Goal: Information Seeking & Learning: Understand process/instructions

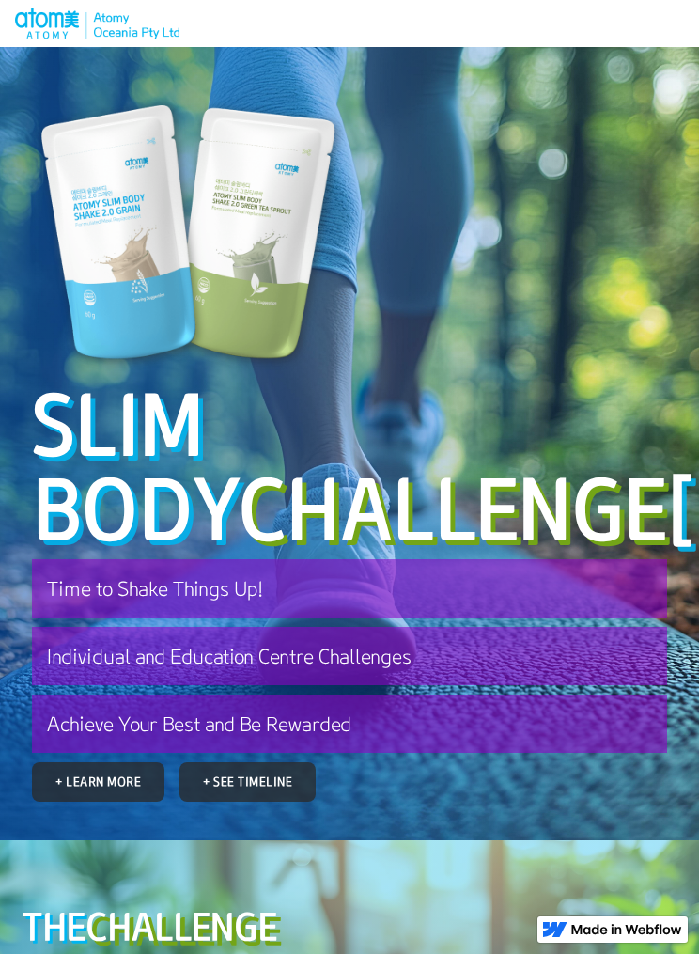
click at [339, 753] on h3 "Achieve Your Best and Be Rewarded" at bounding box center [349, 723] width 635 height 58
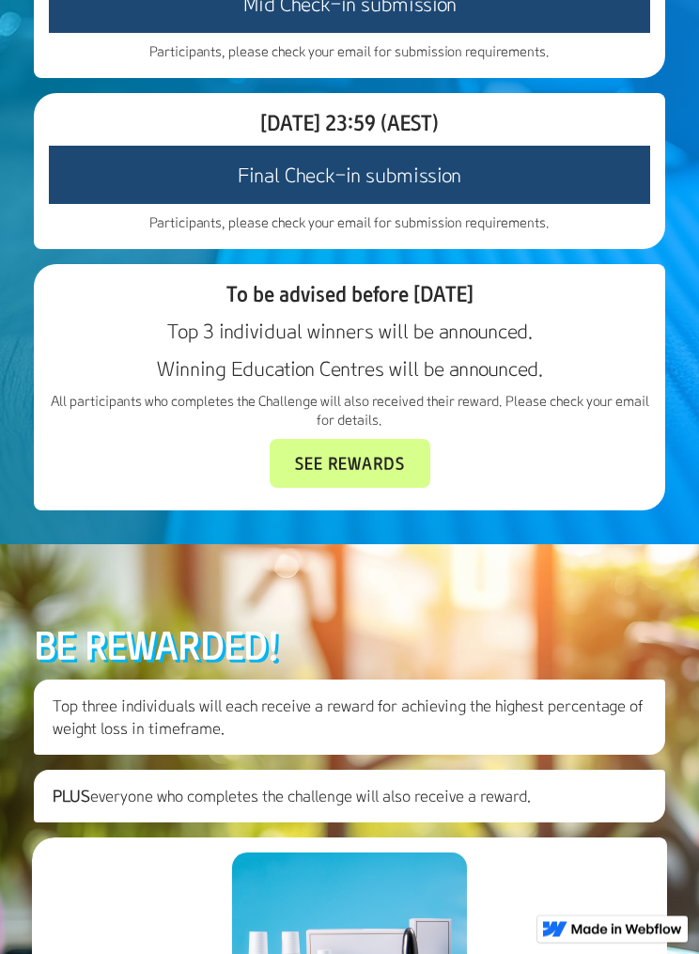
scroll to position [3330, 0]
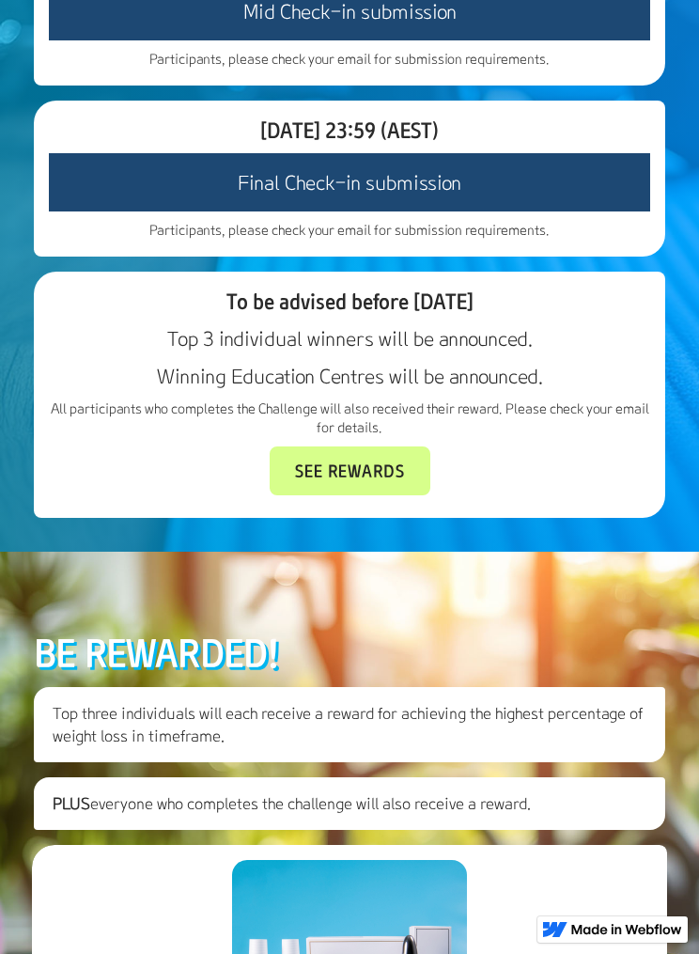
click at [376, 495] on link "See Rewards" at bounding box center [350, 470] width 161 height 49
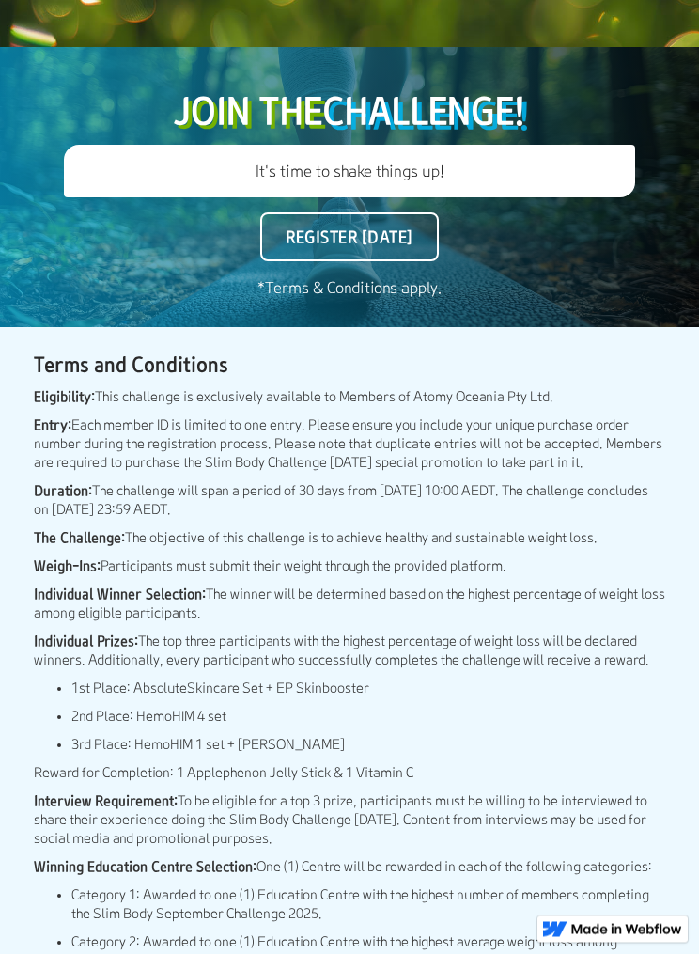
scroll to position [5425, 0]
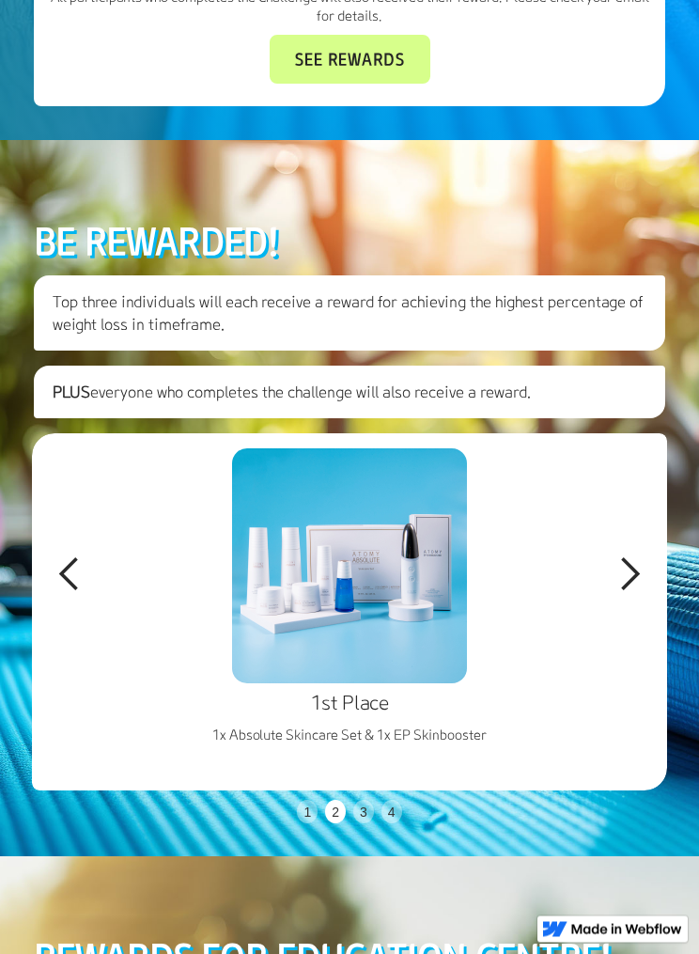
click at [624, 594] on div "next slide" at bounding box center [630, 575] width 38 height 38
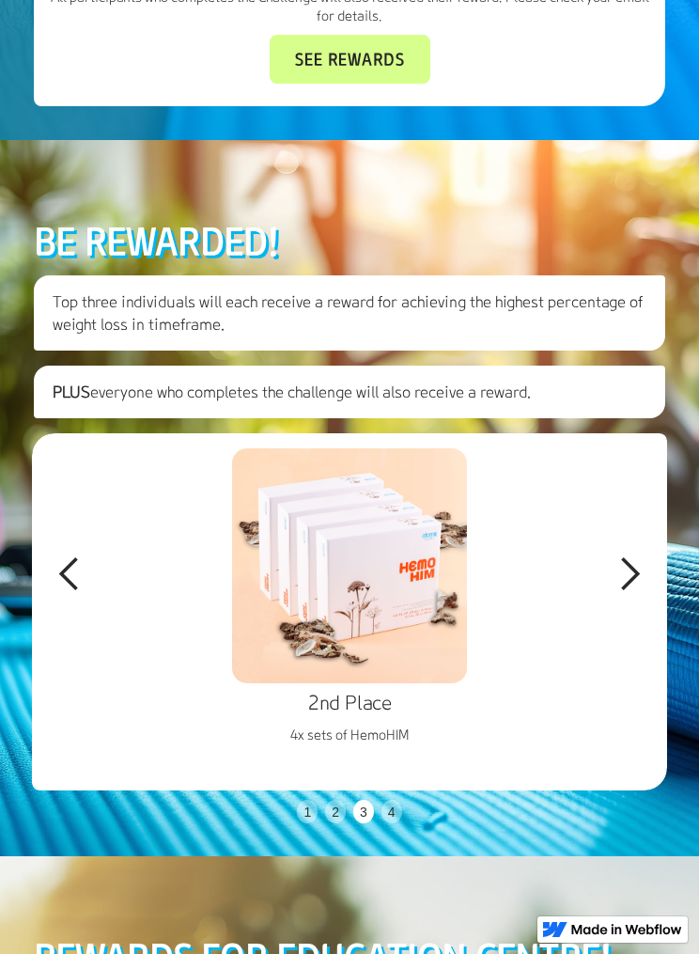
click at [627, 712] on div "next slide" at bounding box center [629, 574] width 75 height 282
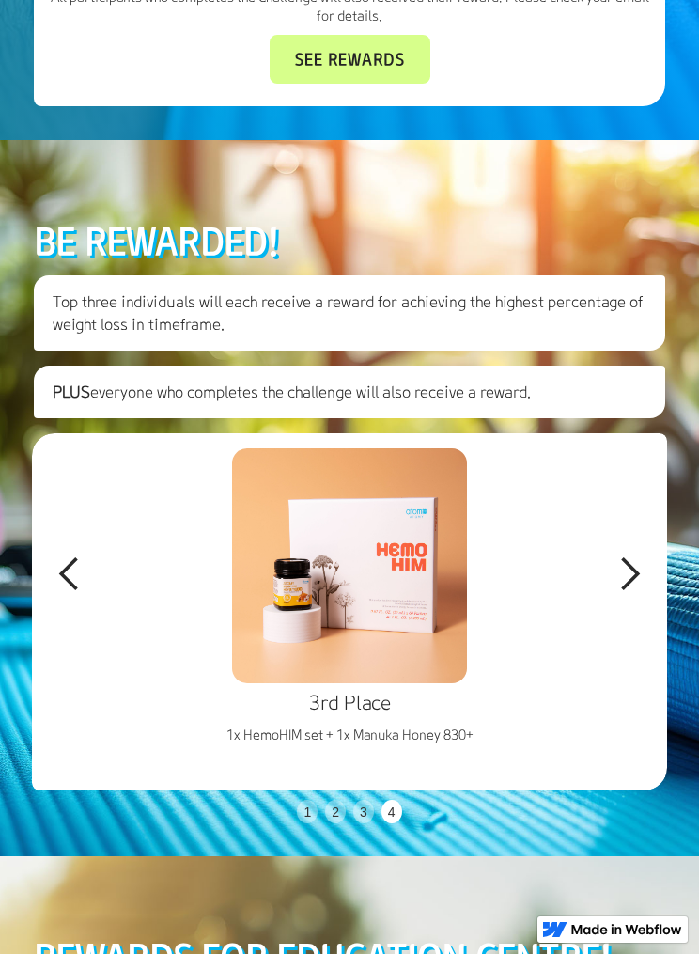
click at [624, 593] on div "next slide" at bounding box center [630, 574] width 38 height 38
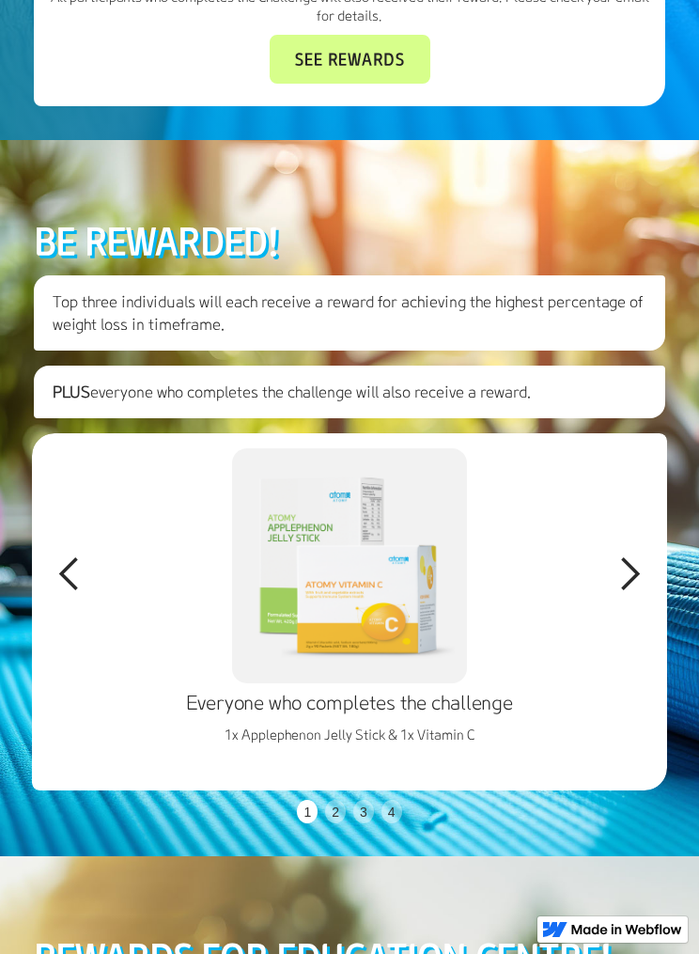
click at [629, 593] on div "next slide" at bounding box center [630, 574] width 38 height 38
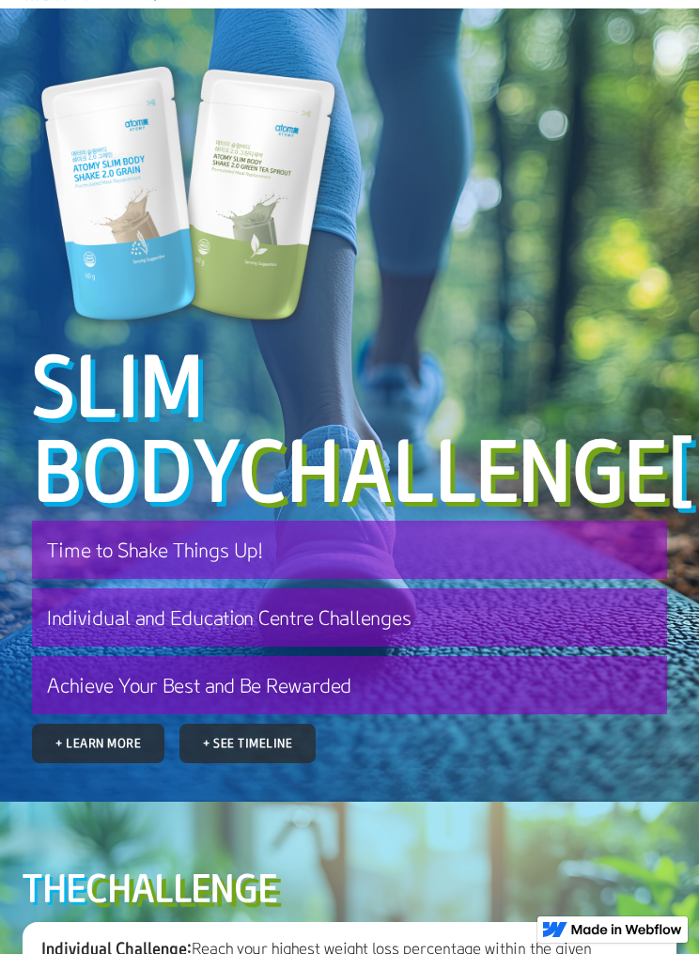
scroll to position [0, 0]
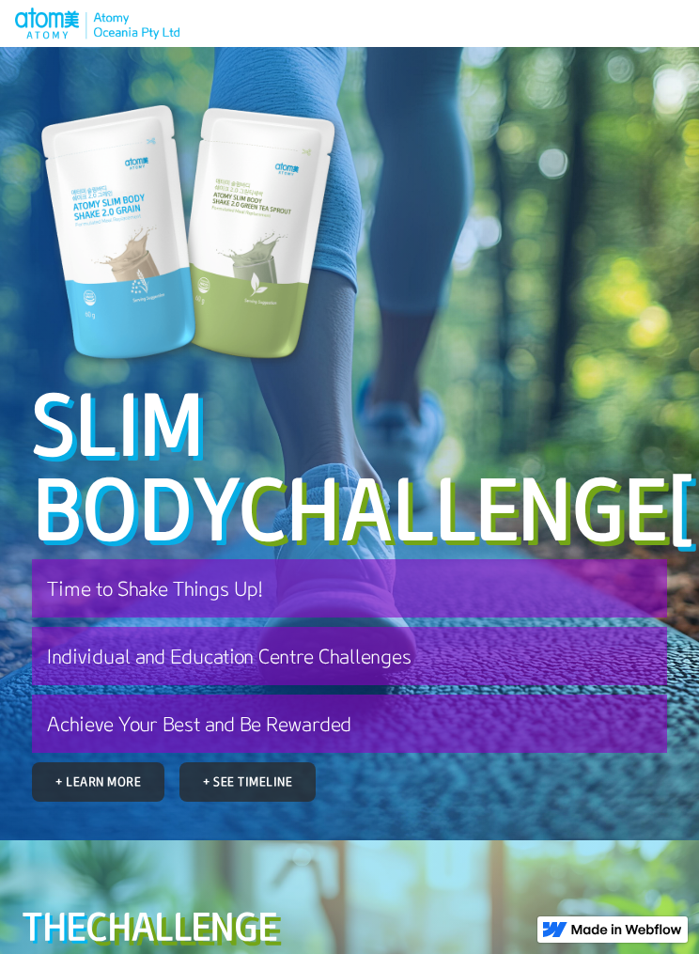
click at [114, 801] on link "+ Learn More" at bounding box center [98, 781] width 132 height 39
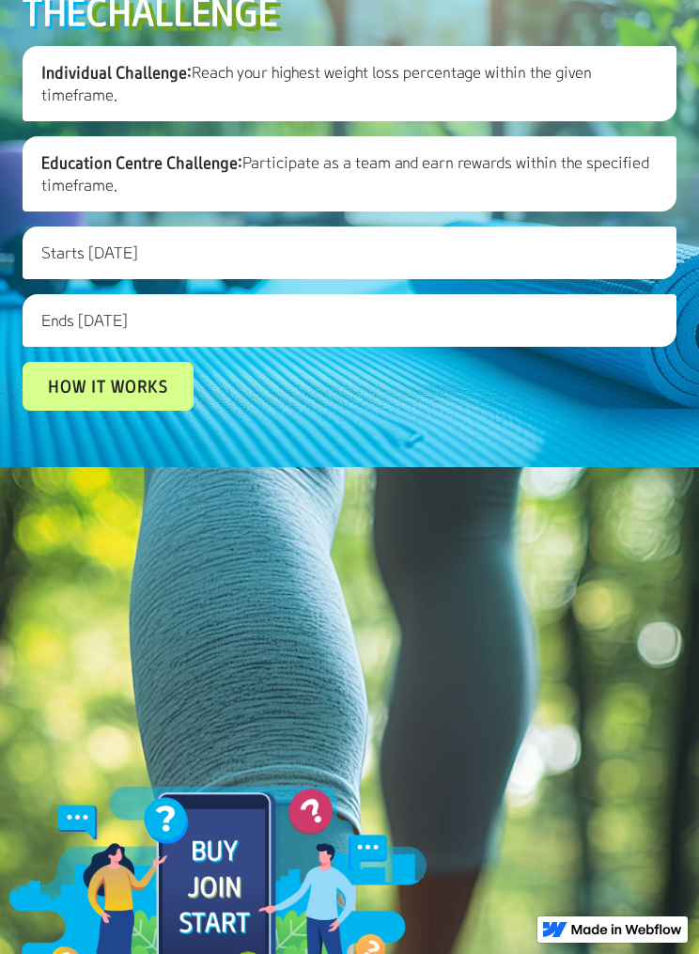
scroll to position [924, 0]
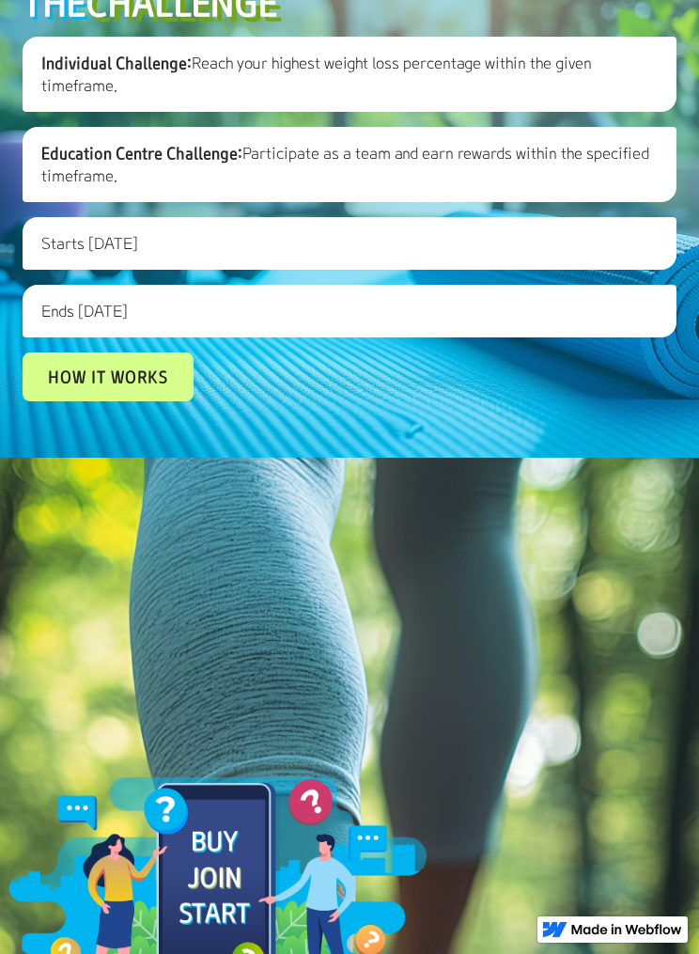
click at [125, 401] on link "How it works" at bounding box center [108, 376] width 171 height 49
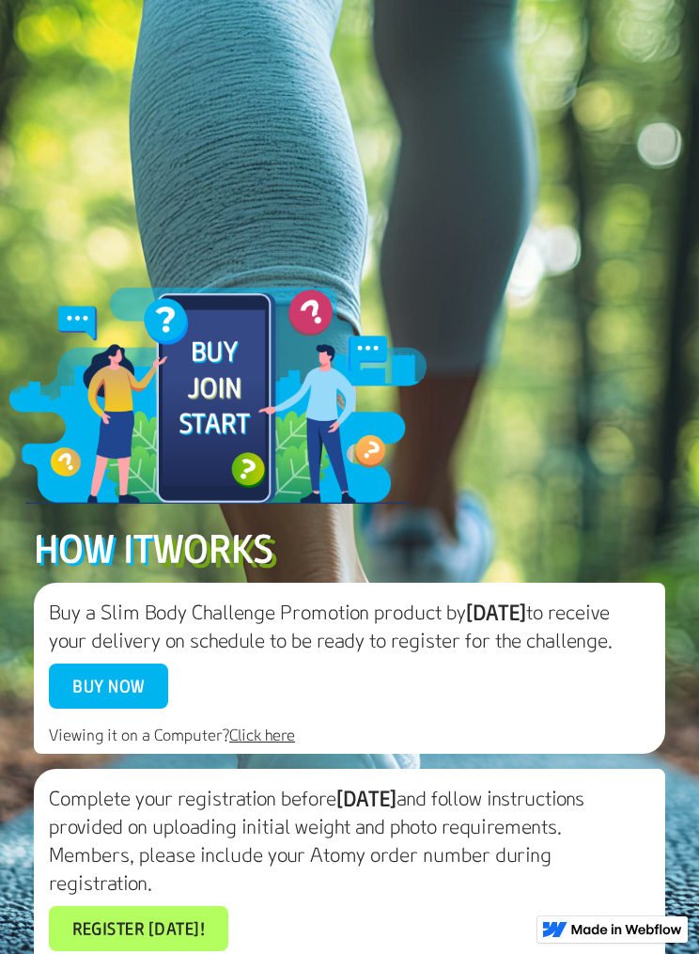
scroll to position [1465, 0]
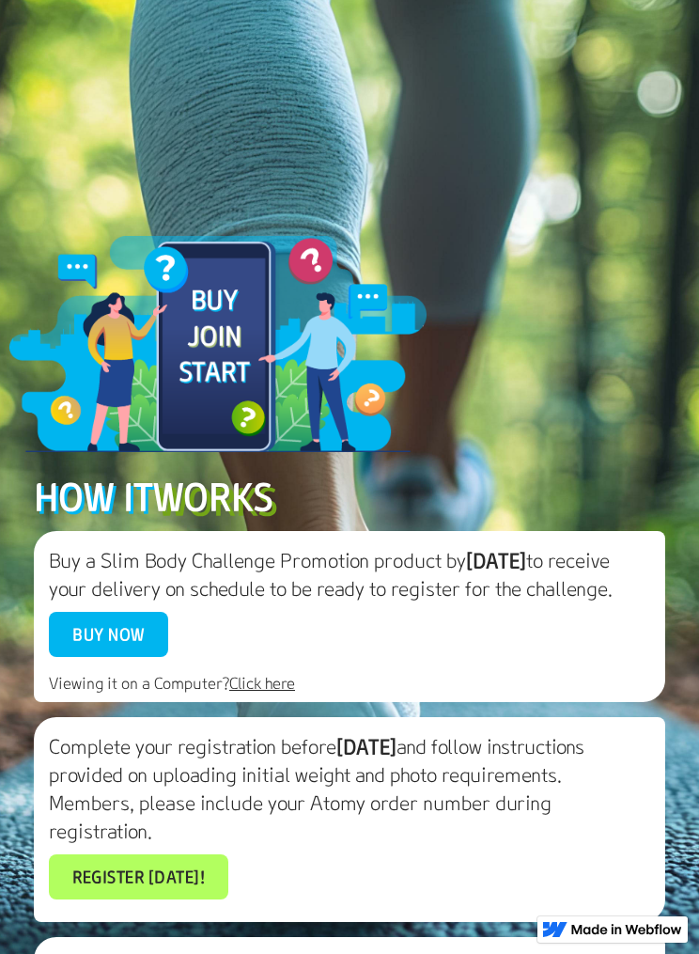
click at [125, 657] on link "Buy Now" at bounding box center [108, 634] width 119 height 45
